Goal: Information Seeking & Learning: Learn about a topic

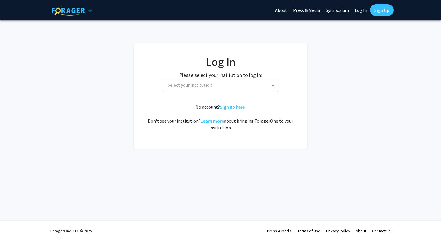
select select
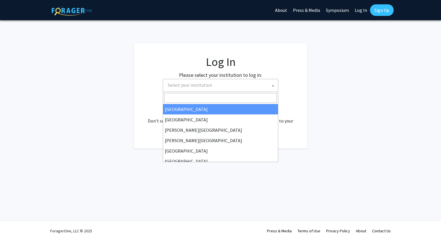
click at [266, 84] on span "Select your institution" at bounding box center [221, 85] width 112 height 12
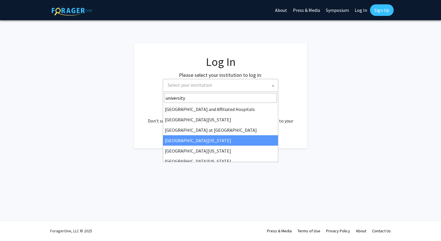
type input "university"
select select "13"
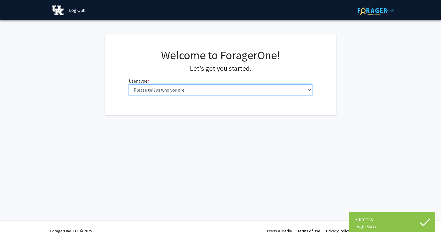
click at [223, 90] on select "Please tell us who you are Undergraduate Student Master's Student Doctoral Cand…" at bounding box center [221, 89] width 184 height 11
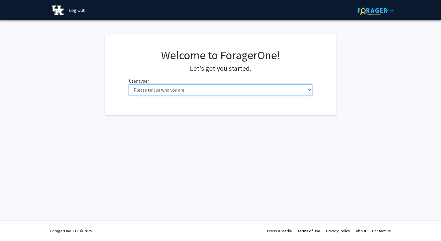
select select "1: undergrad"
click at [129, 84] on select "Please tell us who you are Undergraduate Student Master's Student Doctoral Cand…" at bounding box center [221, 89] width 184 height 11
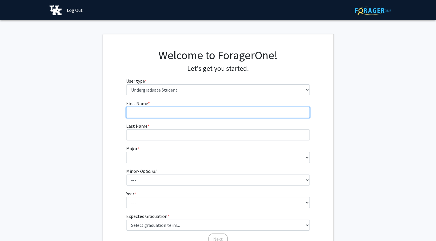
click at [195, 116] on input "First Name * required" at bounding box center [218, 112] width 184 height 11
type input "Seth"
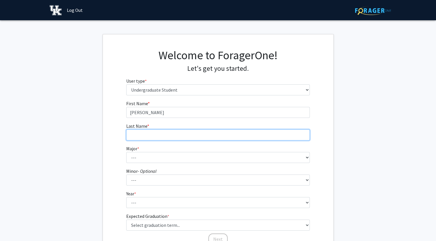
click at [138, 134] on input "Last Name * required" at bounding box center [218, 134] width 184 height 11
type input "Combs"
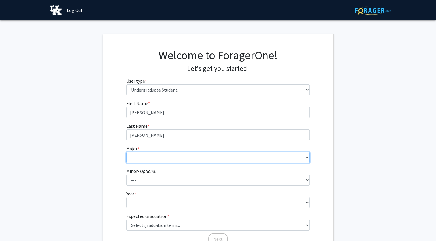
click at [145, 154] on select "--- Accounting Aerospace Engineering African American & Africana Studies Agricu…" at bounding box center [218, 157] width 184 height 11
select select "104: 941"
click at [126, 152] on select "--- Accounting Aerospace Engineering African American & Africana Studies Agricu…" at bounding box center [218, 157] width 184 height 11
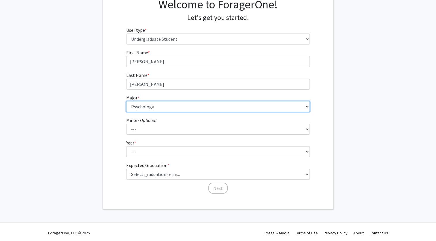
scroll to position [51, 0]
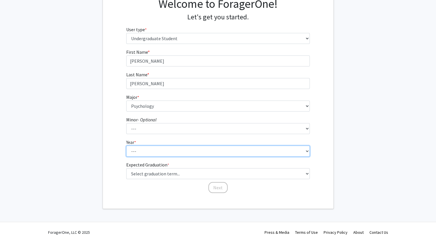
click at [209, 151] on select "--- First-year Sophomore Junior Senior Postbaccalaureate Certificate" at bounding box center [218, 150] width 184 height 11
select select "1: first-year"
click at [126, 145] on select "--- First-year Sophomore Junior Senior Postbaccalaureate Certificate" at bounding box center [218, 150] width 184 height 11
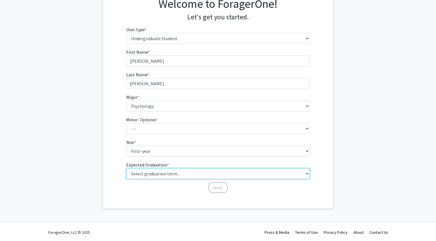
click at [260, 169] on select "Select graduation term... Spring 2025 Summer 2025 Fall 2025 Winter 2025 Spring …" at bounding box center [218, 173] width 184 height 11
select select "17: spring_2029"
click at [126, 168] on select "Select graduation term... Spring 2025 Summer 2025 Fall 2025 Winter 2025 Spring …" at bounding box center [218, 173] width 184 height 11
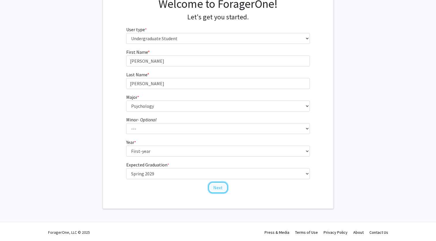
click at [223, 187] on button "Next" at bounding box center [218, 187] width 19 height 11
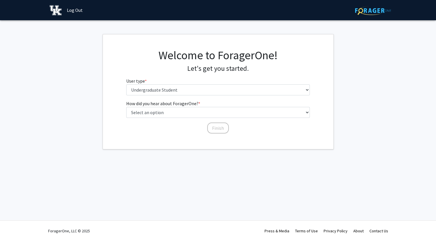
scroll to position [0, 0]
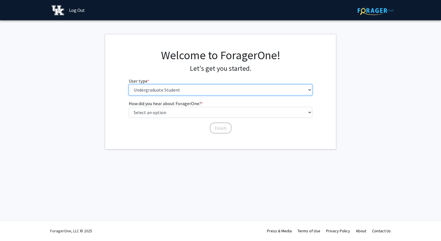
click at [199, 90] on select "Please tell us who you are Undergraduate Student Master's Student Doctoral Cand…" at bounding box center [221, 89] width 184 height 11
click at [129, 84] on select "Please tell us who you are Undergraduate Student Master's Student Doctoral Cand…" at bounding box center [221, 89] width 184 height 11
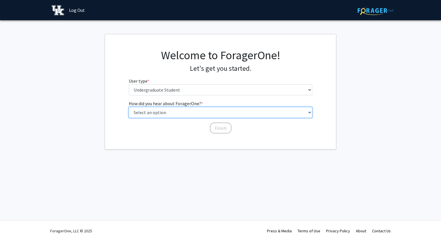
click at [177, 111] on select "Select an option Peer/student recommendation Faculty/staff recommendation Unive…" at bounding box center [221, 112] width 184 height 11
select select "3: university_website"
click at [129, 107] on select "Select an option Peer/student recommendation Faculty/staff recommendation Unive…" at bounding box center [221, 112] width 184 height 11
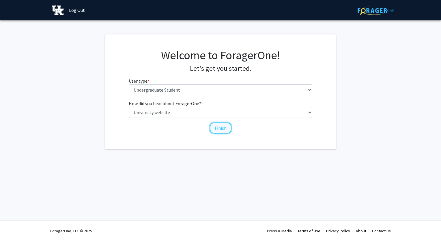
click at [218, 131] on button "Finish" at bounding box center [221, 127] width 22 height 11
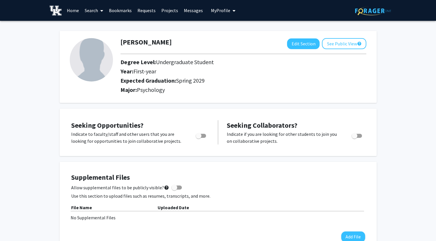
click at [93, 10] on link "Search" at bounding box center [94, 10] width 24 height 20
click at [171, 10] on link "Projects" at bounding box center [170, 10] width 22 height 20
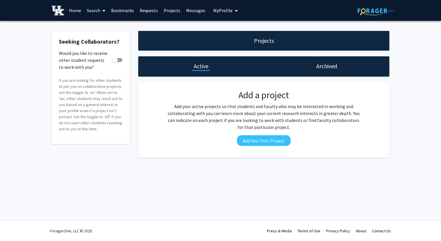
click at [78, 10] on link "Home" at bounding box center [75, 10] width 18 height 20
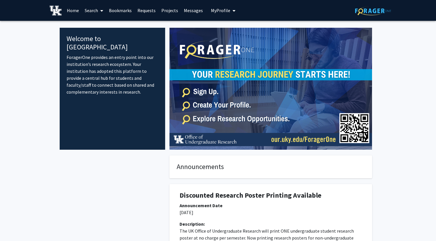
click at [142, 8] on link "Requests" at bounding box center [147, 10] width 24 height 20
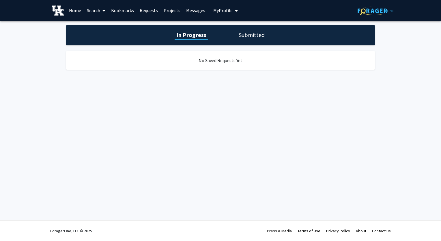
click at [123, 12] on link "Bookmarks" at bounding box center [122, 10] width 29 height 20
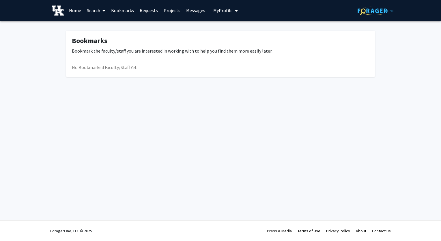
click at [100, 14] on link "Search" at bounding box center [96, 10] width 24 height 20
click at [100, 25] on span "Faculty/Staff" at bounding box center [105, 27] width 42 height 12
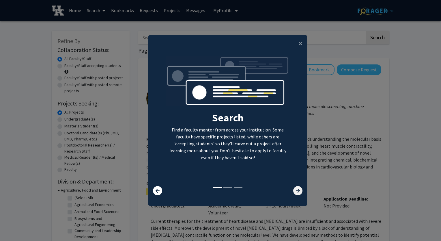
click at [293, 186] on icon at bounding box center [297, 190] width 9 height 9
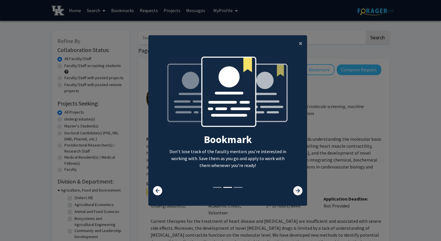
click at [293, 186] on icon at bounding box center [297, 190] width 9 height 9
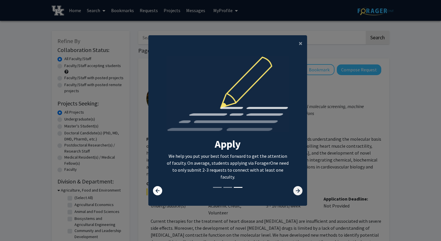
click at [293, 186] on icon at bounding box center [297, 190] width 9 height 9
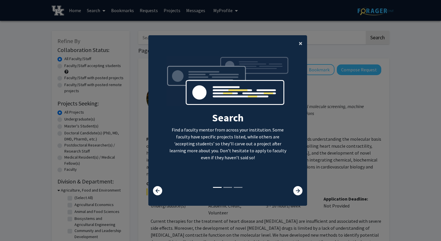
click at [299, 43] on span "×" at bounding box center [301, 43] width 4 height 9
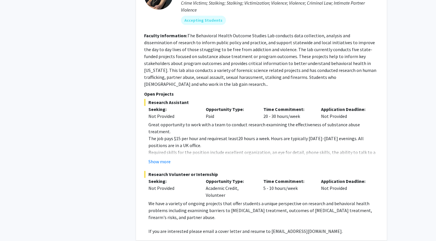
scroll to position [786, 0]
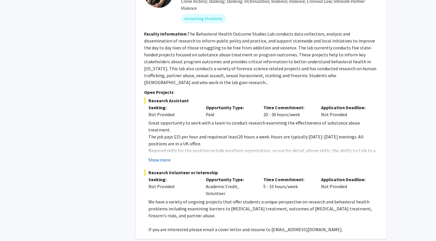
click at [160, 156] on button "Show more" at bounding box center [160, 159] width 22 height 7
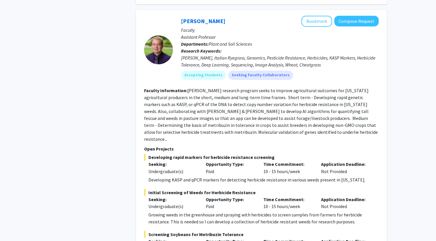
scroll to position [3125, 0]
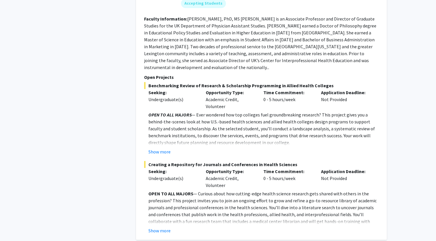
scroll to position [2201, 0]
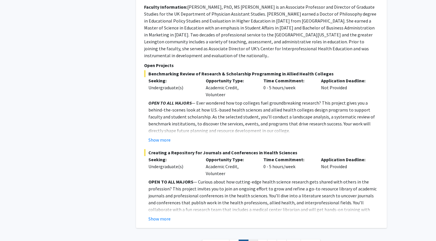
click at [256, 239] on link "3" at bounding box center [253, 244] width 10 height 10
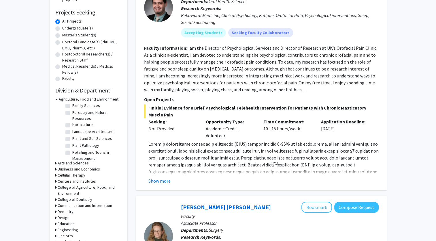
scroll to position [92, 0]
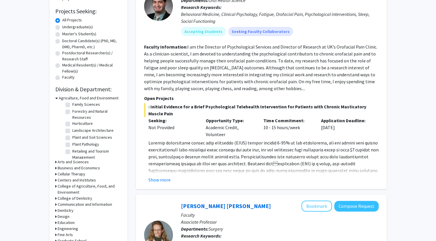
click at [59, 162] on h3 "Arts and Sciences" at bounding box center [73, 162] width 31 height 6
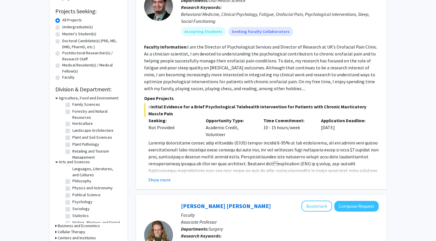
scroll to position [117, 0]
click at [83, 194] on label "Psychology" at bounding box center [82, 197] width 20 height 6
click at [76, 194] on input "Psychology" at bounding box center [74, 196] width 4 height 4
checkbox input "true"
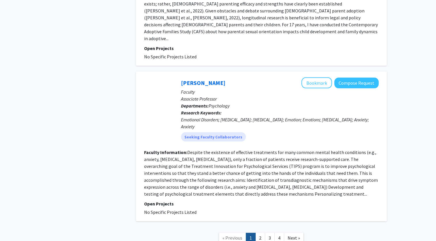
scroll to position [1210, 0]
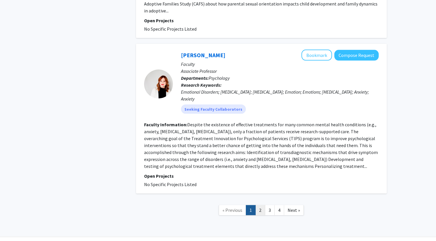
click at [262, 205] on link "2" at bounding box center [261, 210] width 10 height 10
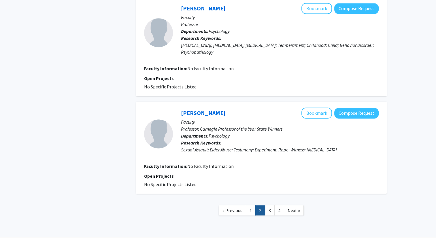
scroll to position [883, 0]
click at [252, 205] on link "1" at bounding box center [251, 210] width 10 height 10
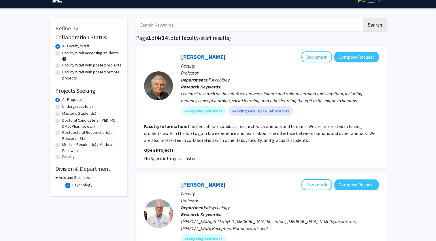
scroll to position [12, 0]
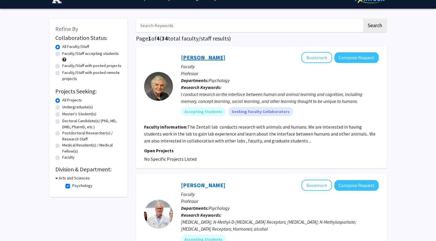
click at [200, 57] on link "Thomas Zentall" at bounding box center [203, 57] width 44 height 7
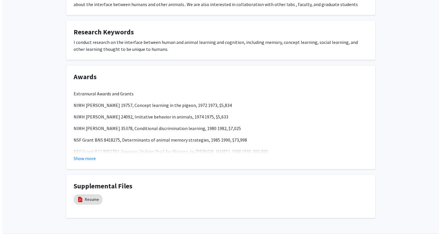
scroll to position [141, 0]
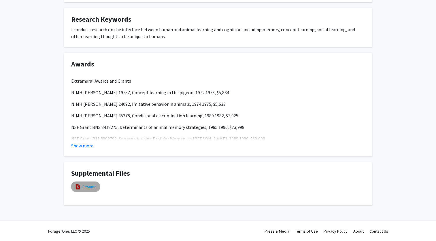
click at [93, 188] on link "Resume" at bounding box center [89, 186] width 14 height 6
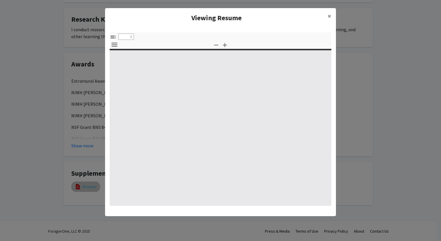
select select "custom"
type input "0"
select select "custom"
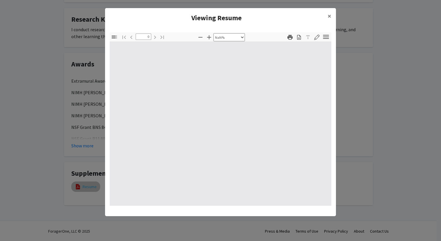
type input "1"
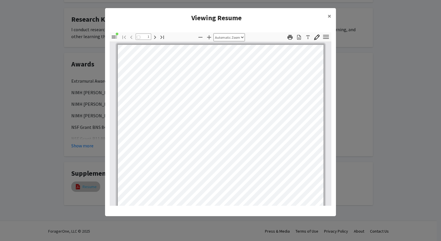
select select "auto"
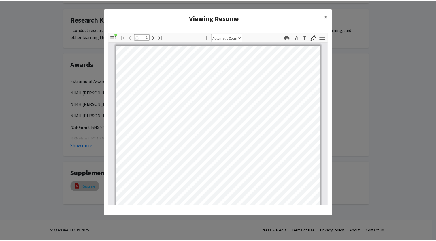
scroll to position [0, 0]
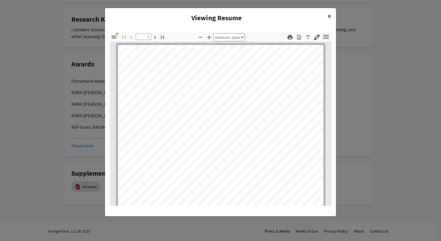
click at [328, 15] on span "×" at bounding box center [329, 16] width 4 height 9
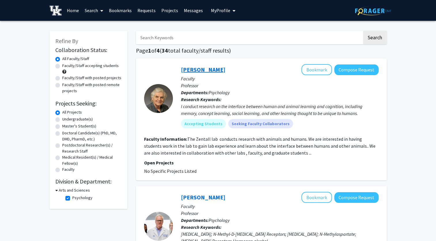
click at [199, 70] on link "Thomas Zentall" at bounding box center [203, 69] width 44 height 7
click at [67, 118] on label "Undergraduate(s)" at bounding box center [77, 119] width 31 height 6
click at [66, 118] on input "Undergraduate(s)" at bounding box center [64, 118] width 4 height 4
radio input "true"
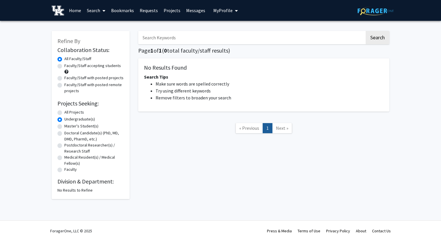
click at [68, 111] on label "All Projects" at bounding box center [74, 112] width 20 height 6
click at [68, 111] on input "All Projects" at bounding box center [66, 111] width 4 height 4
radio input "true"
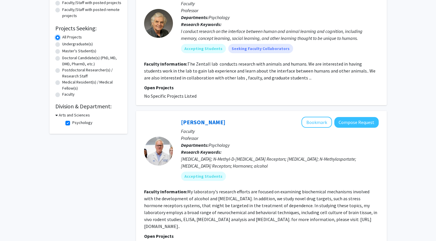
scroll to position [73, 0]
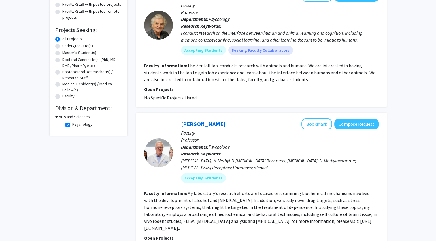
click at [71, 125] on fg-checkbox "Psychology Psychology" at bounding box center [92, 124] width 55 height 7
click at [72, 124] on label "Psychology" at bounding box center [82, 124] width 20 height 6
click at [72, 124] on input "Psychology" at bounding box center [74, 123] width 4 height 4
checkbox input "false"
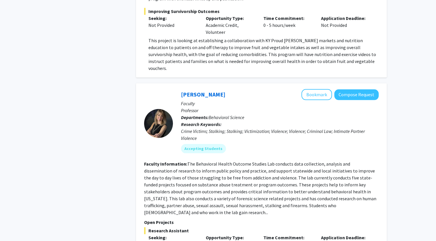
scroll to position [656, 0]
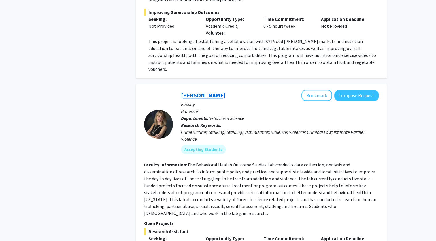
click at [198, 91] on link "TK Logan" at bounding box center [203, 94] width 44 height 7
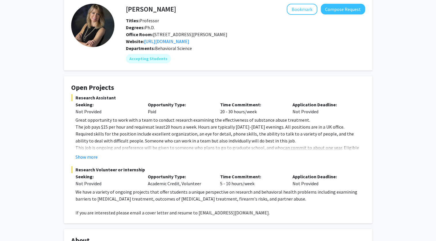
scroll to position [31, 0]
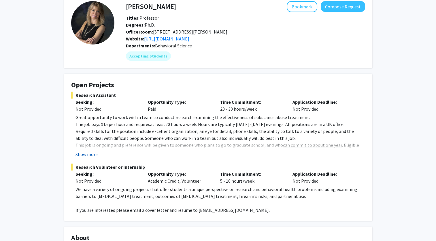
click at [91, 152] on button "Show more" at bounding box center [87, 154] width 22 height 7
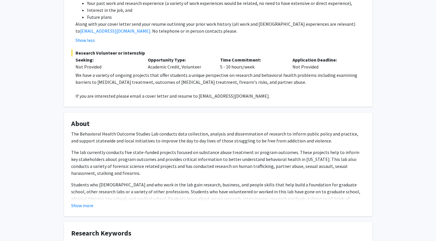
scroll to position [201, 0]
drag, startPoint x: 70, startPoint y: 133, endPoint x: 156, endPoint y: 133, distance: 86.0
click at [156, 133] on fg-card "About The Behavioral Health Outcome Studies Lab conducts data collection, analy…" at bounding box center [218, 164] width 309 height 104
copy p "The Behavioral Health Outcome Studies Lab"
click at [156, 133] on p "The Behavioral Health Outcome Studies Lab conducts data collection, analysis an…" at bounding box center [218, 137] width 294 height 14
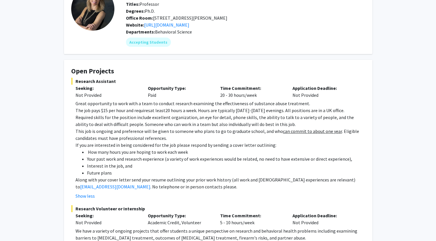
scroll to position [44, 0]
